Goal: Navigation & Orientation: Find specific page/section

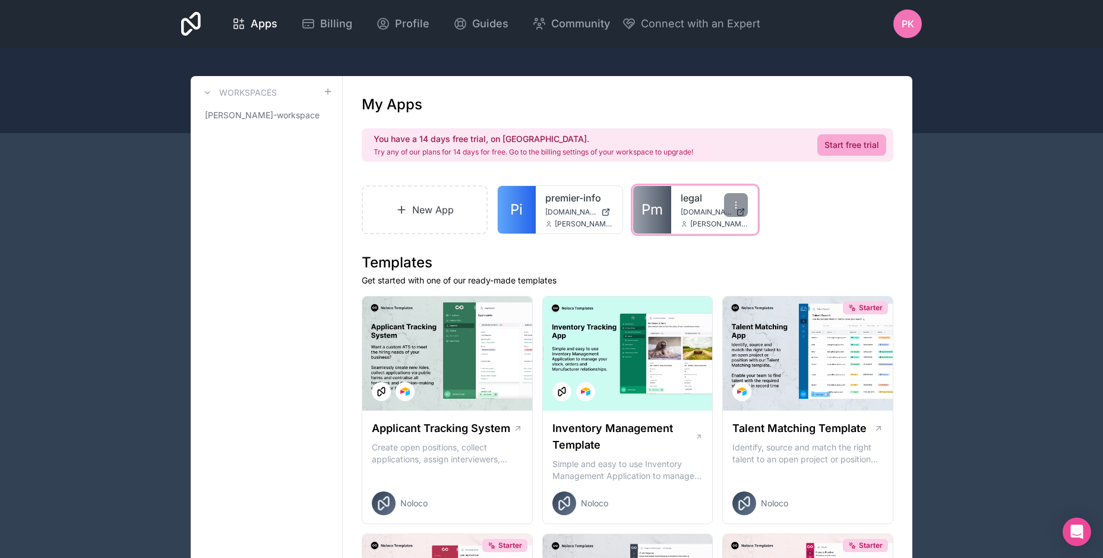
click at [706, 202] on link "legal" at bounding box center [715, 198] width 68 height 14
click at [698, 206] on div "legal legal.noloco.co prateek.kankariya@premierinfo.biz" at bounding box center [714, 210] width 87 height 48
click at [684, 225] on icon at bounding box center [685, 226] width 4 height 2
click at [709, 200] on link "legal" at bounding box center [715, 198] width 68 height 14
click at [691, 215] on span "[DOMAIN_NAME]" at bounding box center [706, 212] width 51 height 10
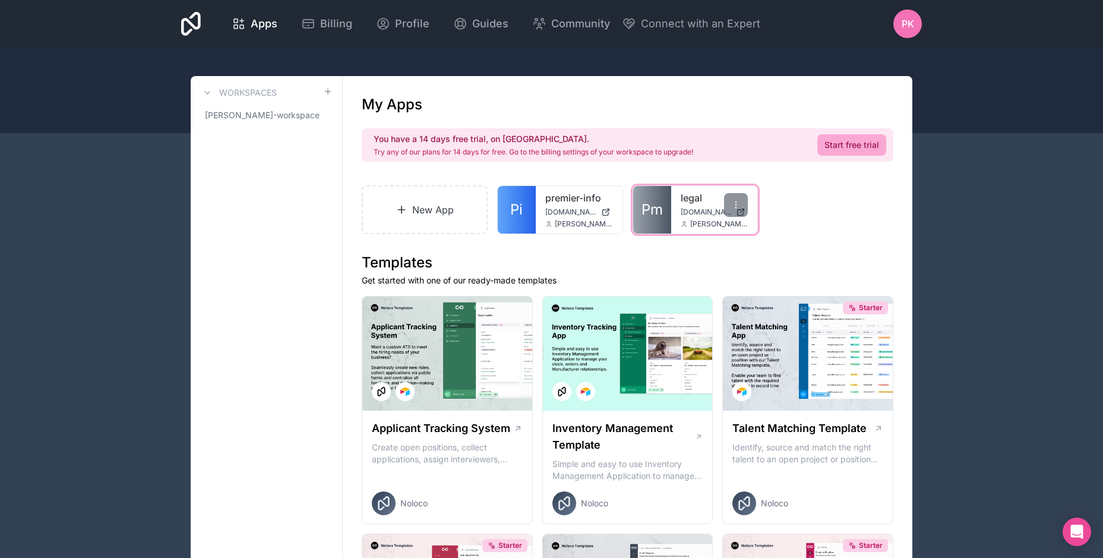
click at [681, 208] on span "[DOMAIN_NAME]" at bounding box center [706, 212] width 51 height 10
click at [684, 220] on icon at bounding box center [684, 223] width 7 height 7
click at [691, 201] on link "legal" at bounding box center [715, 198] width 68 height 14
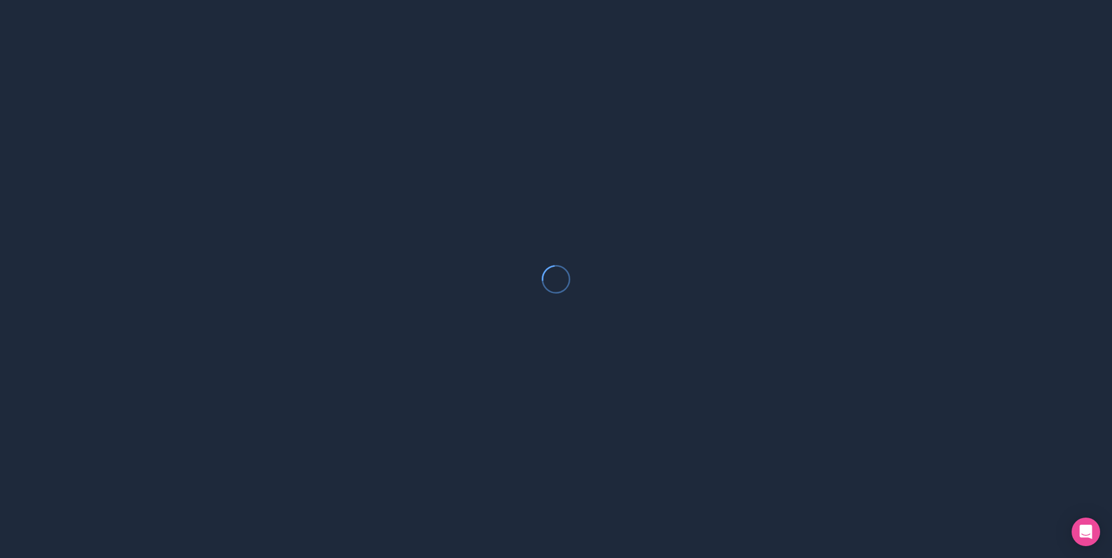
click at [691, 201] on div at bounding box center [556, 279] width 1112 height 558
